Goal: Check status: Check status

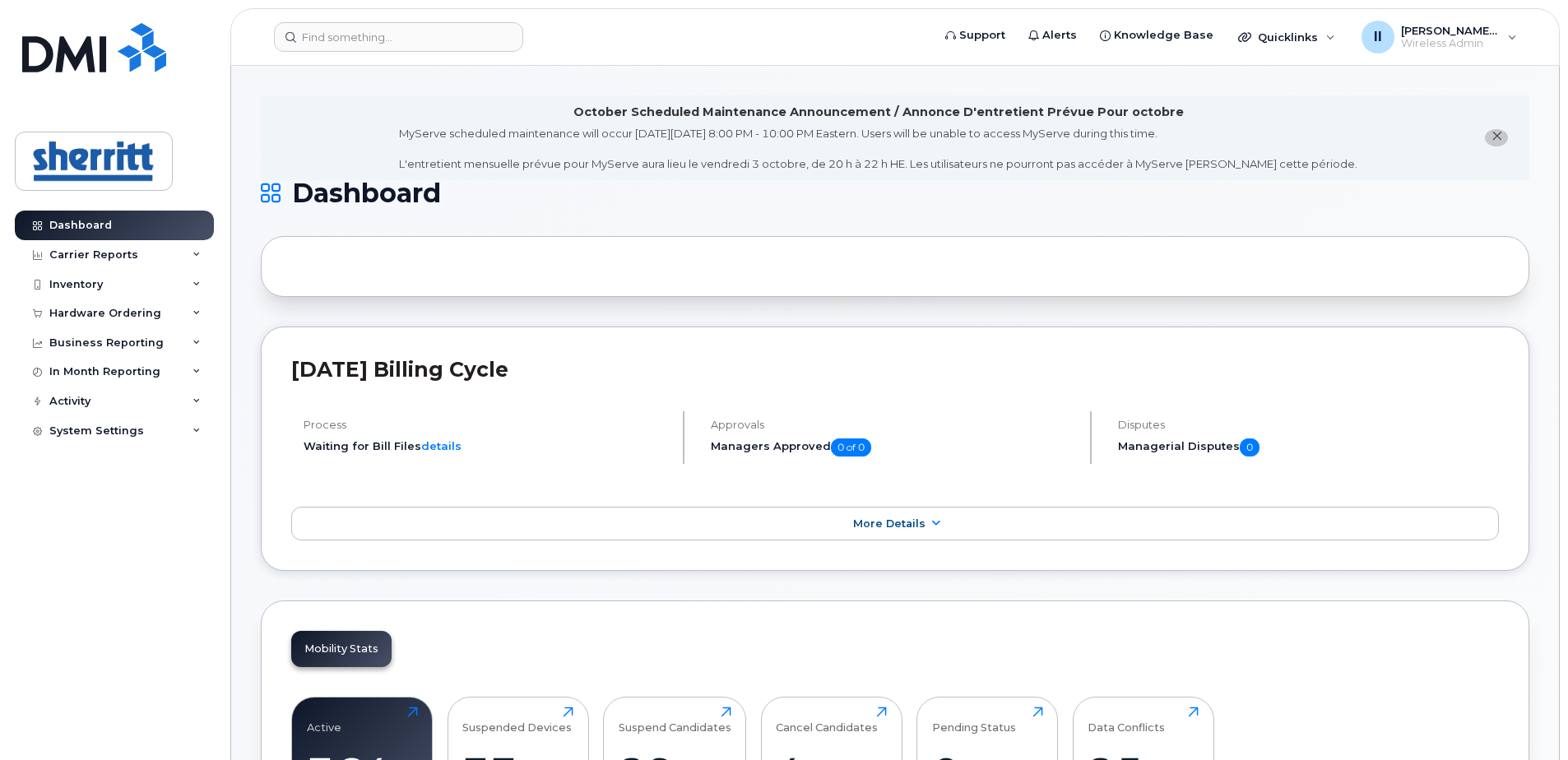
click at [194, 251] on icon at bounding box center [196, 255] width 8 height 8
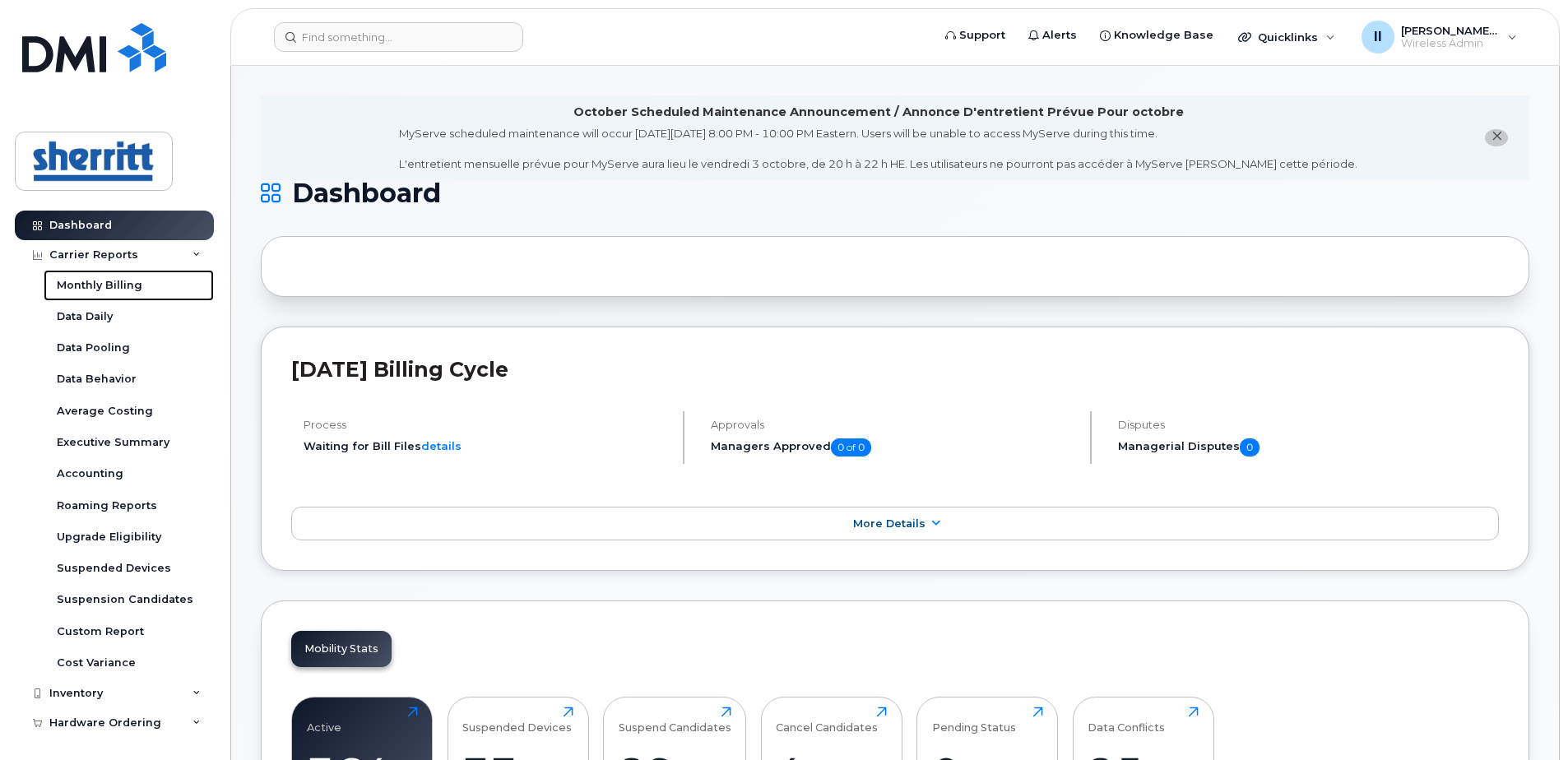
click at [117, 288] on div "Monthly Billing" at bounding box center [100, 286] width 86 height 15
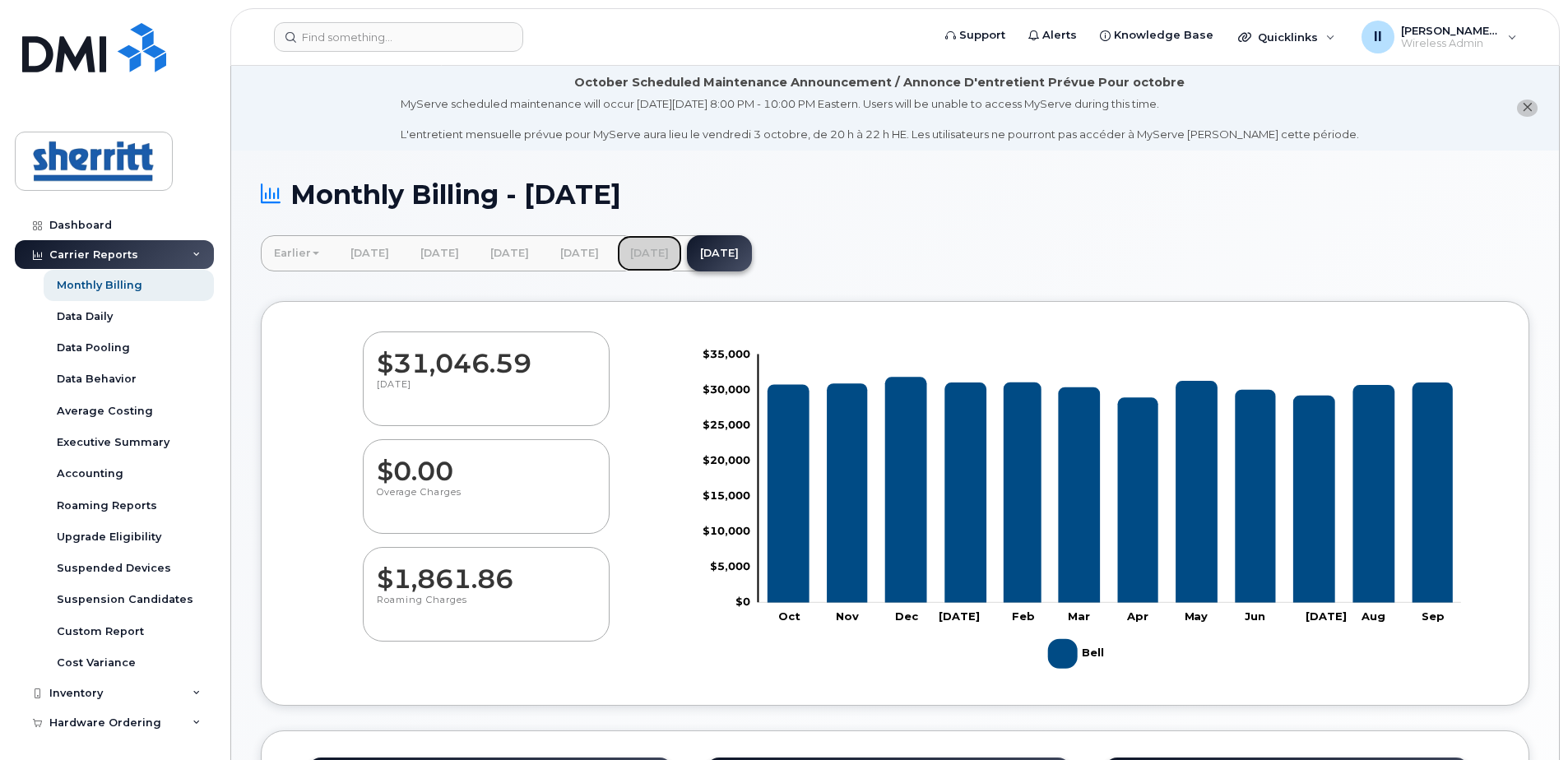
click at [682, 251] on link "[DATE]" at bounding box center [650, 253] width 65 height 36
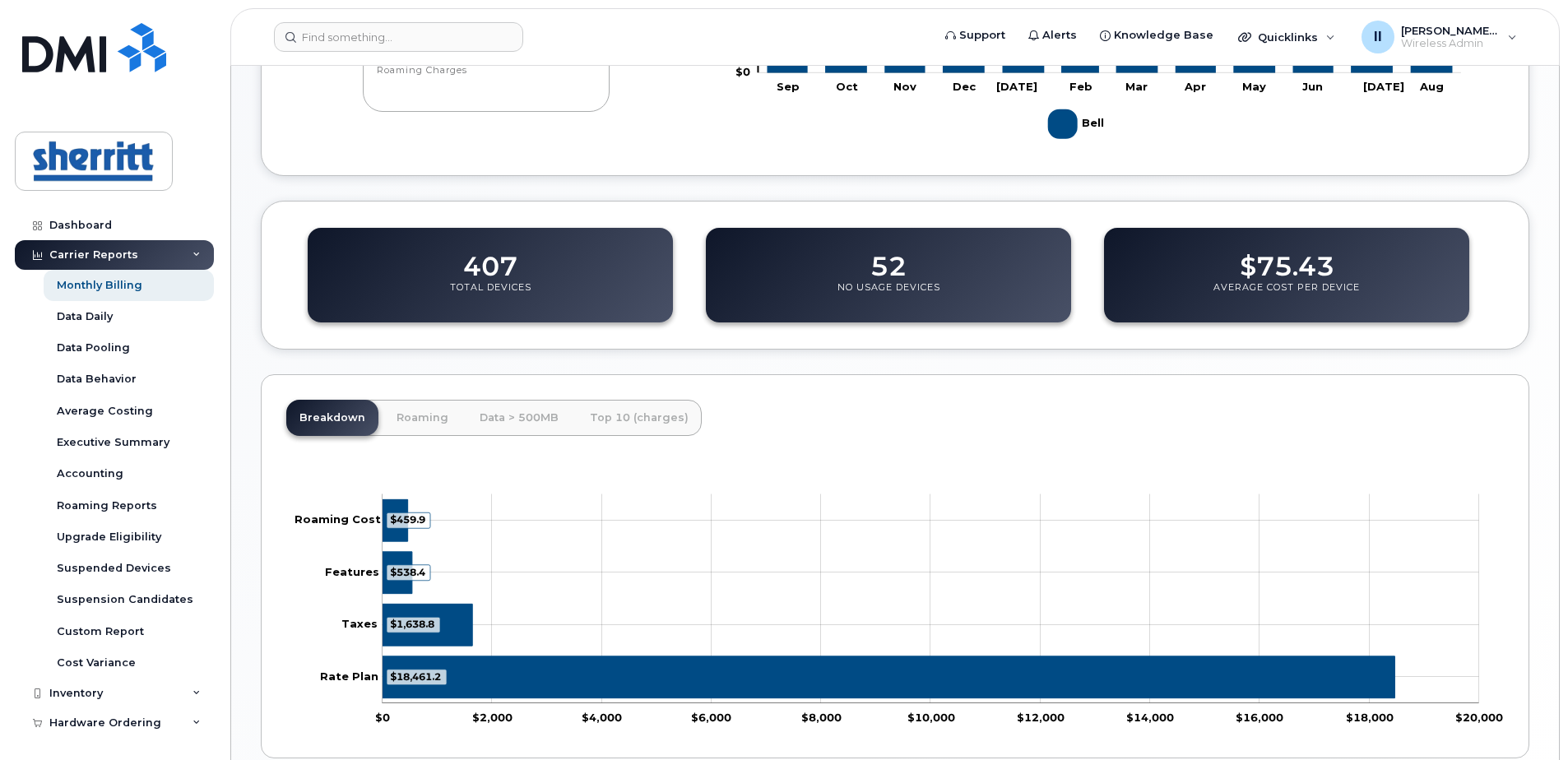
scroll to position [528, 0]
